Goal: Check status: Check status

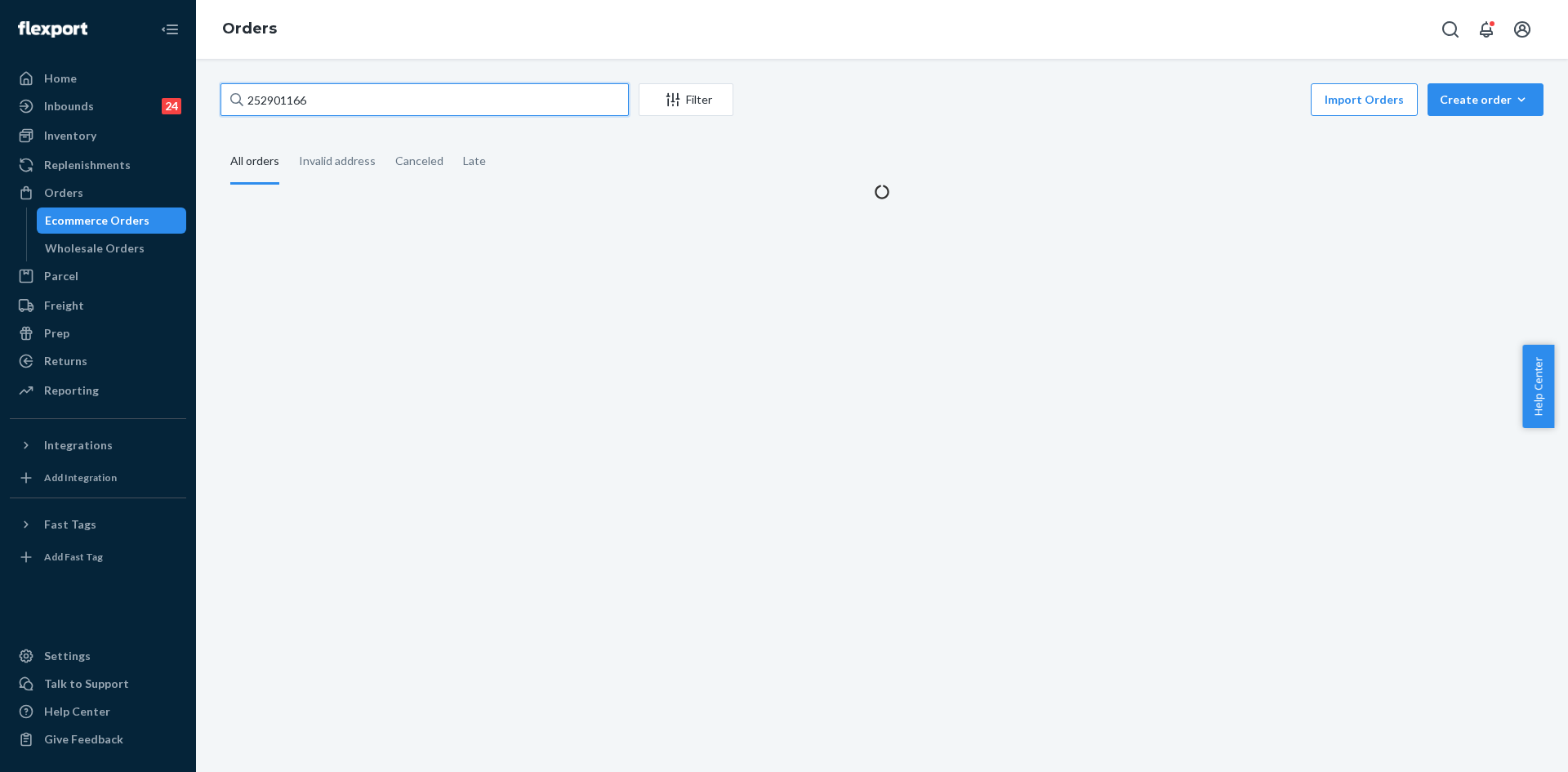
click at [267, 96] on input "252901166" at bounding box center [424, 99] width 408 height 33
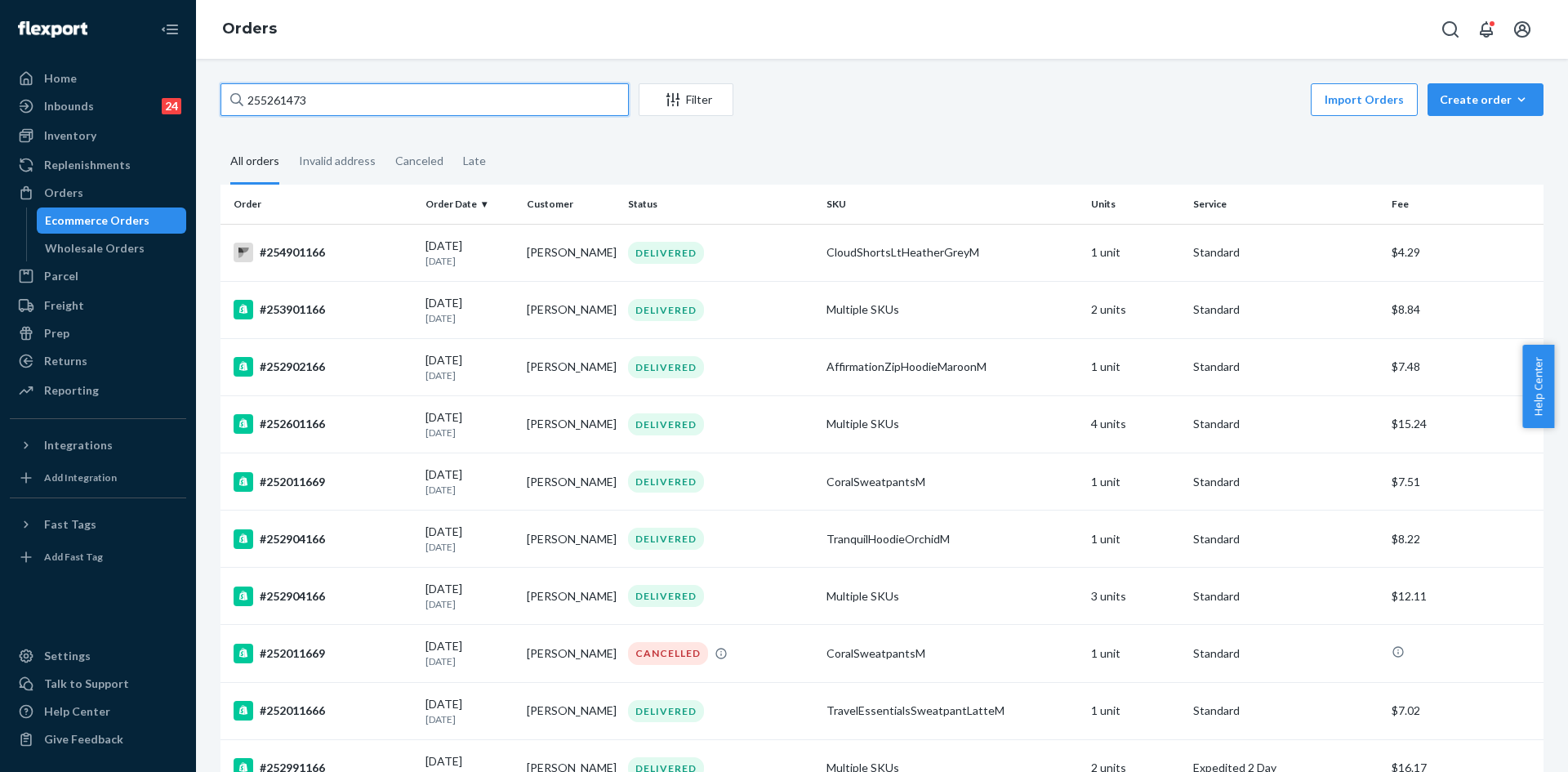
click at [259, 93] on input "255261473" at bounding box center [424, 99] width 408 height 33
paste input "3762692"
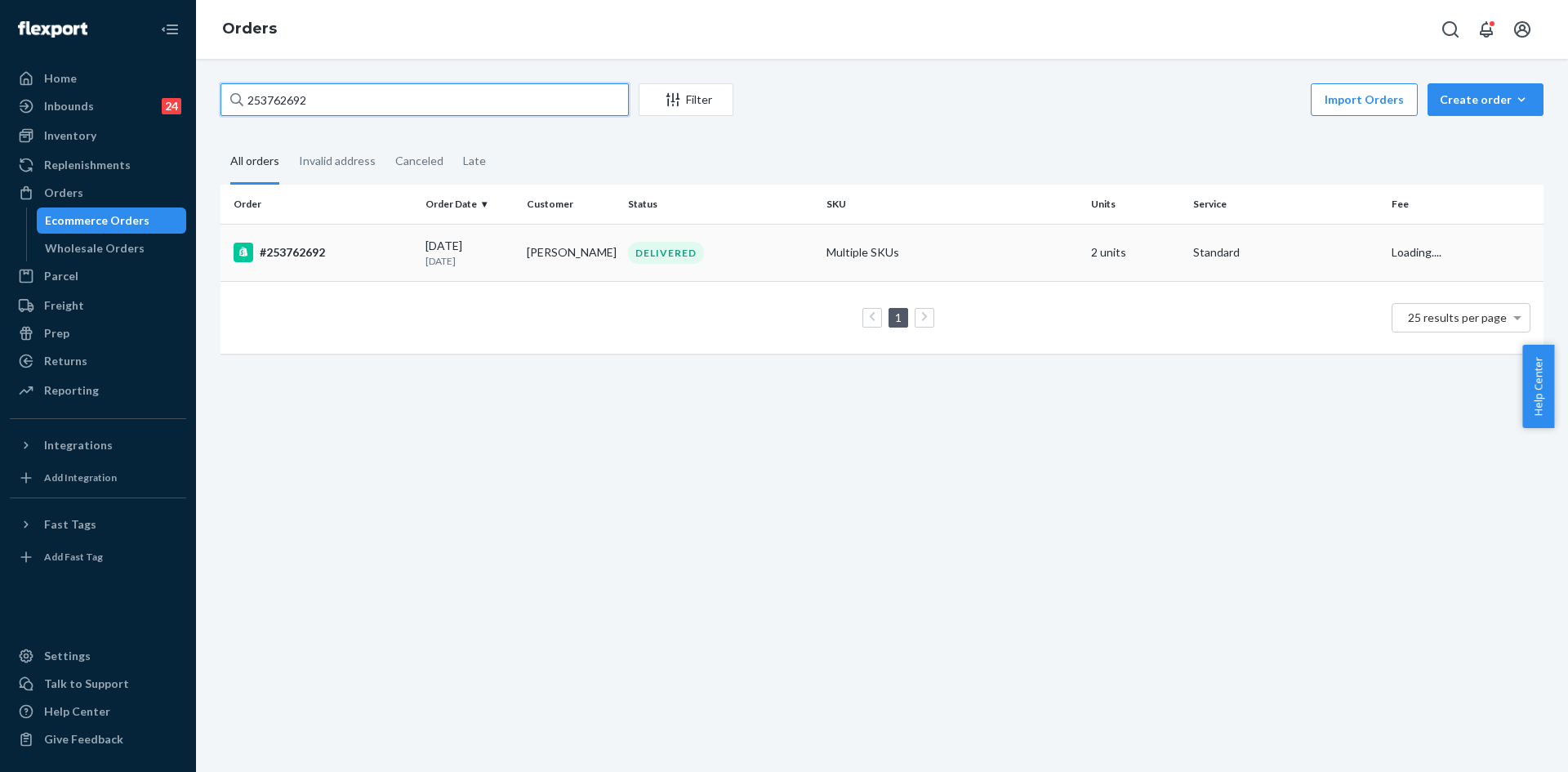
type input "253762692"
click at [385, 255] on div "#253762692" at bounding box center [323, 251] width 179 height 19
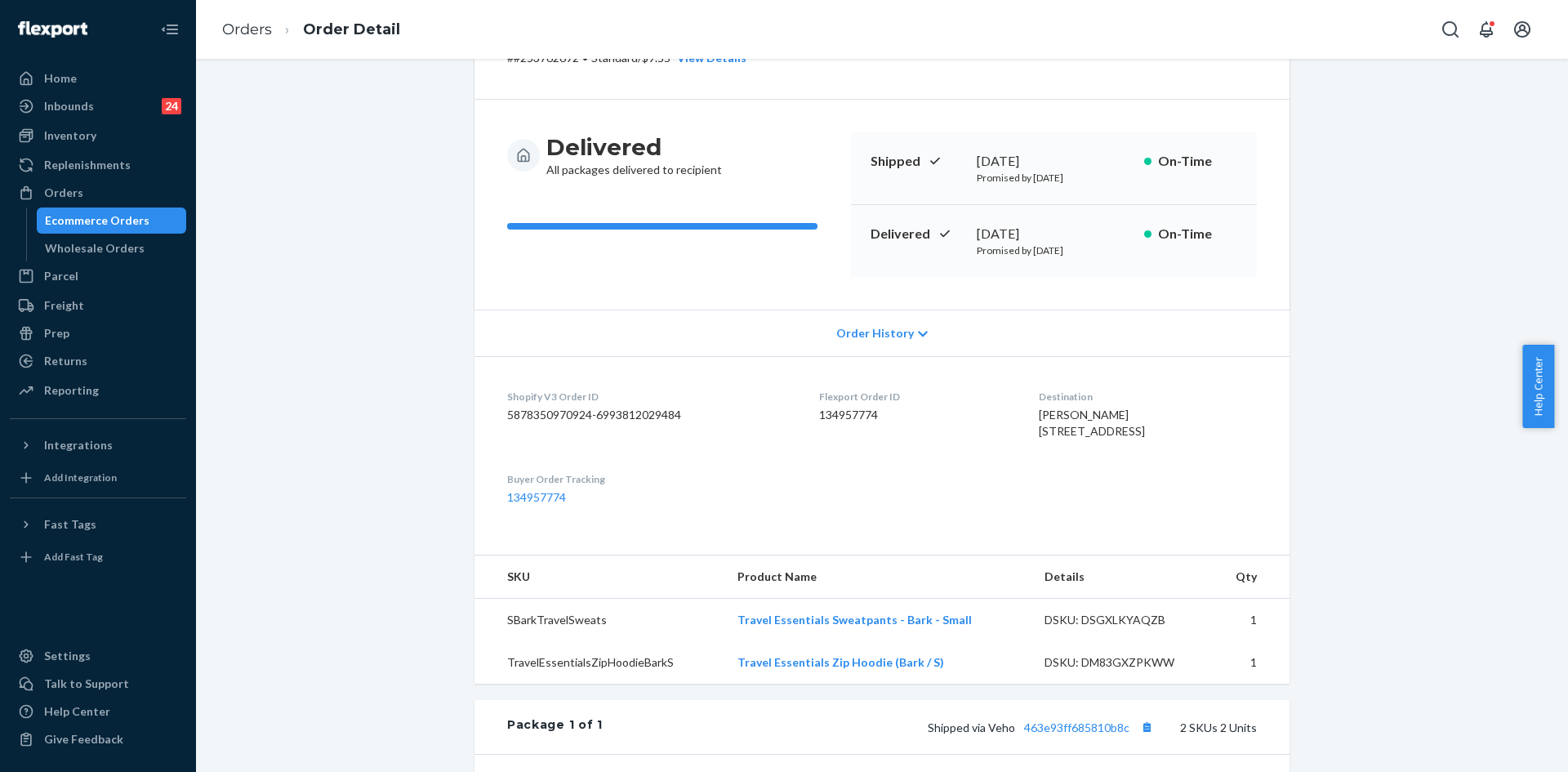
scroll to position [83, 0]
